Goal: Download file/media

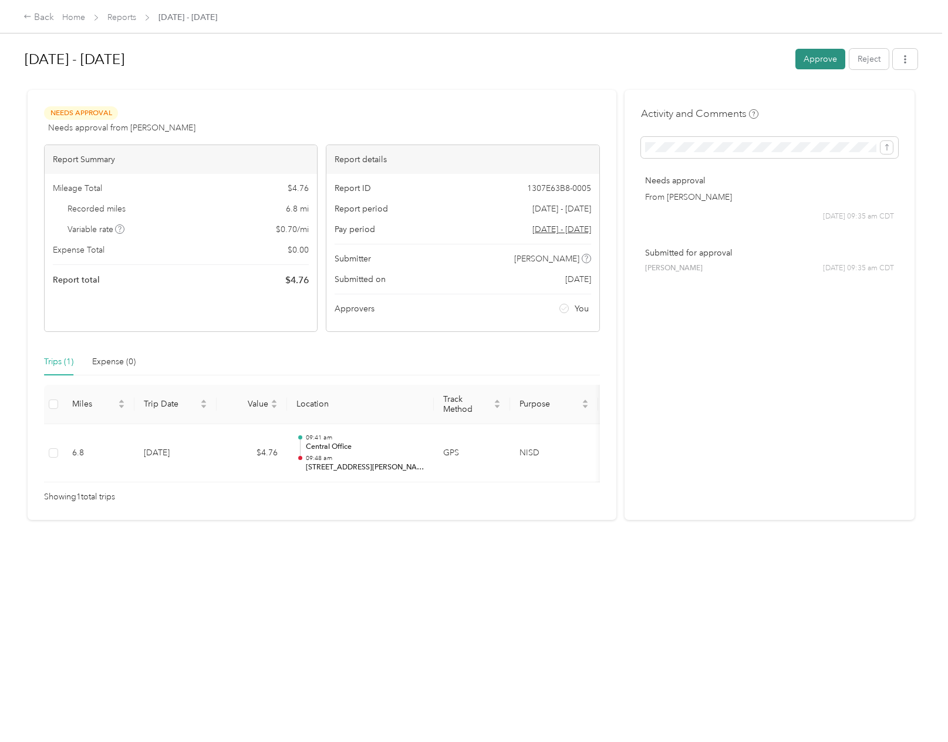
click at [810, 62] on button "Approve" at bounding box center [821, 59] width 50 height 21
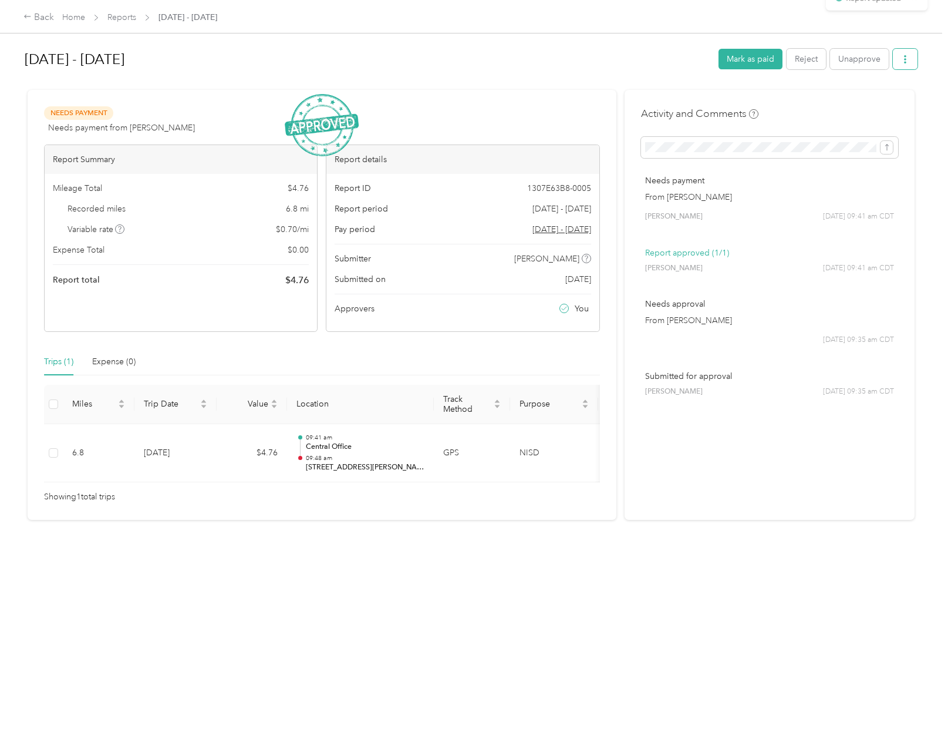
click at [904, 59] on icon "button" at bounding box center [905, 59] width 8 height 8
click at [886, 102] on span "Download" at bounding box center [869, 102] width 39 height 12
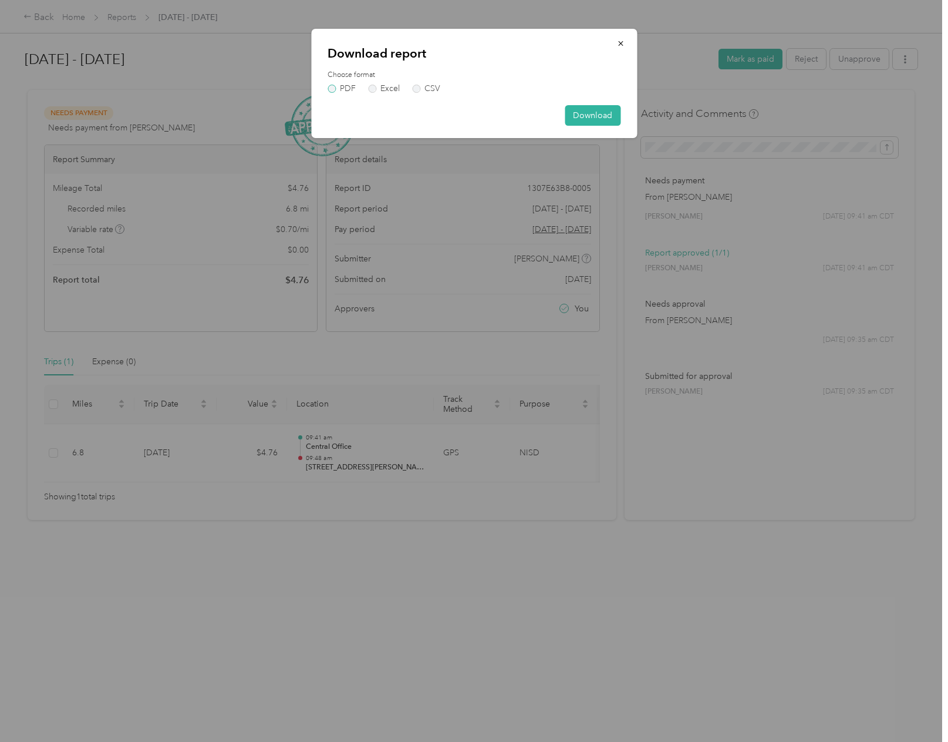
click at [343, 88] on label "PDF" at bounding box center [342, 89] width 28 height 8
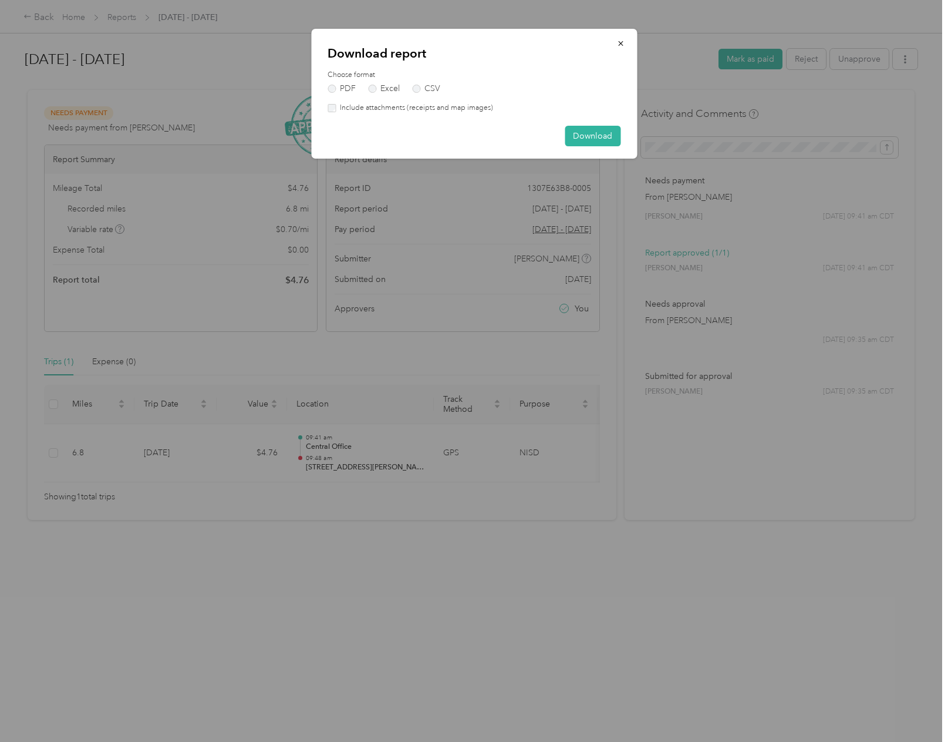
click at [358, 109] on label "Include attachments (receipts and map images)" at bounding box center [414, 108] width 157 height 11
click at [584, 136] on button "Download" at bounding box center [593, 136] width 56 height 21
